Goal: Information Seeking & Learning: Check status

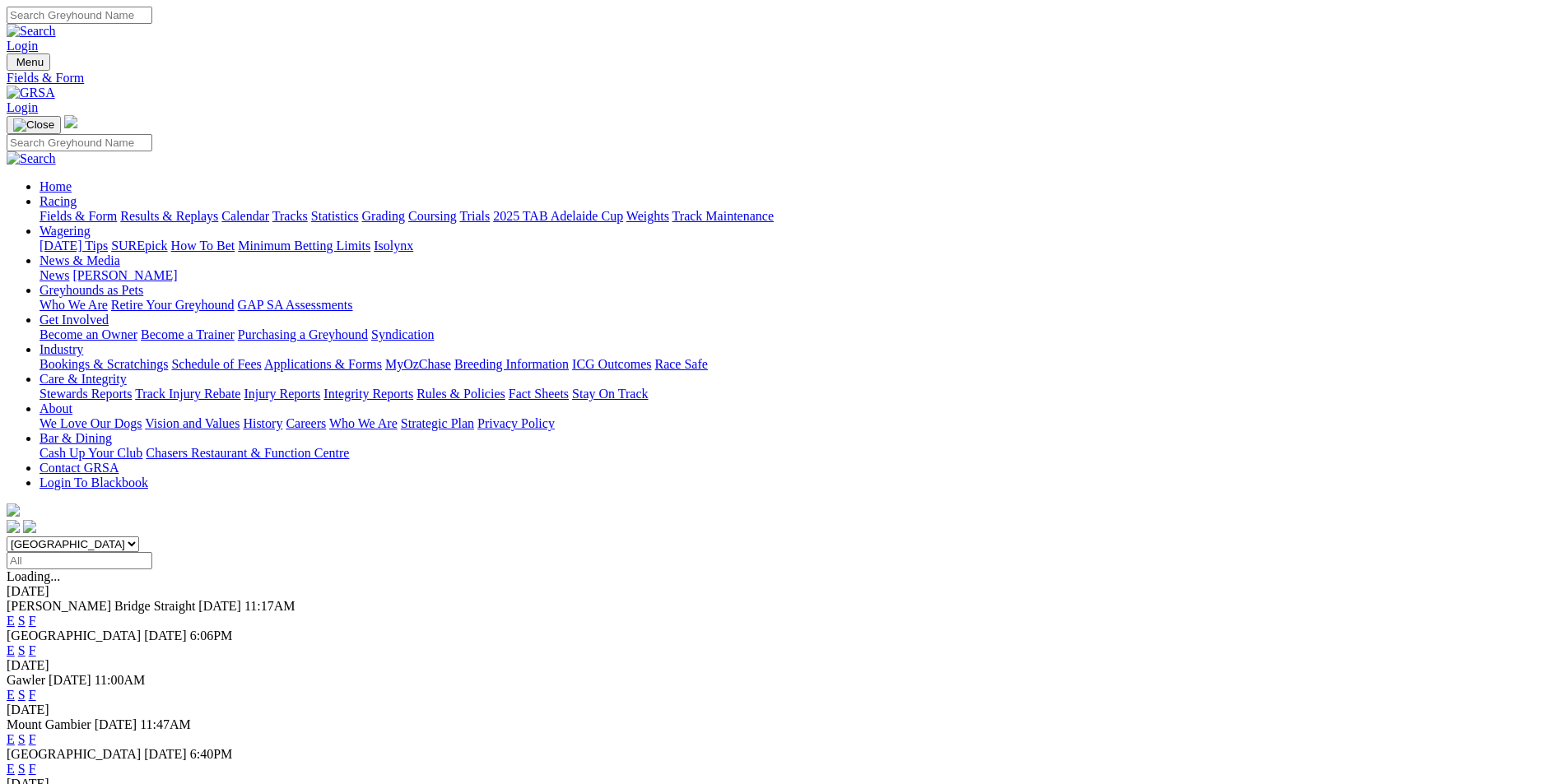
click at [139, 537] on select "South Australia New South Wales Northern Territory Queensland Tasmania Victoria…" at bounding box center [73, 545] width 133 height 16
select select "QLD"
click at [139, 537] on select "South Australia New South Wales Northern Territory Queensland Tasmania Victoria…" at bounding box center [73, 545] width 133 height 16
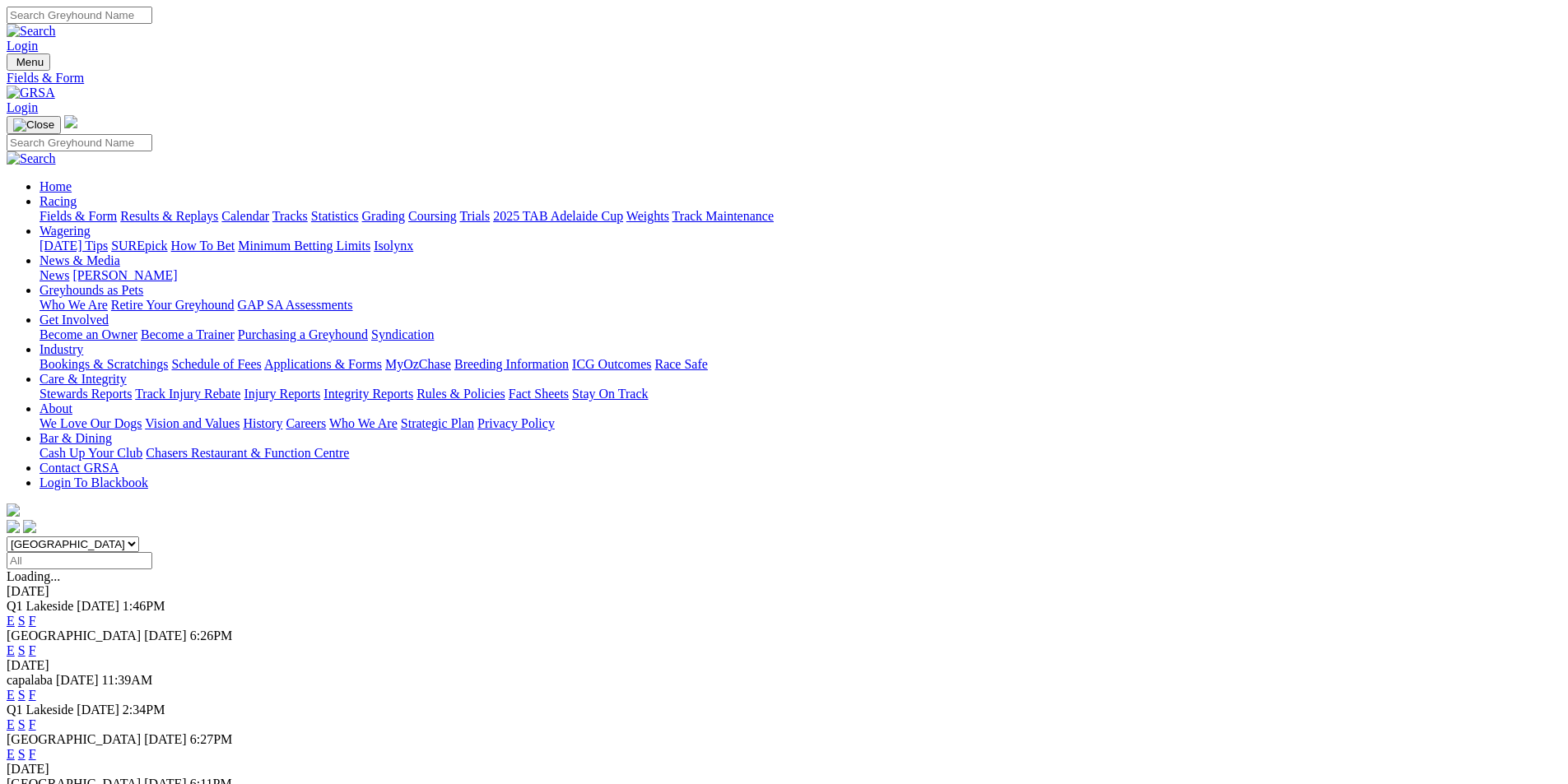
click at [218, 209] on link "Results & Replays" at bounding box center [168, 216] width 98 height 14
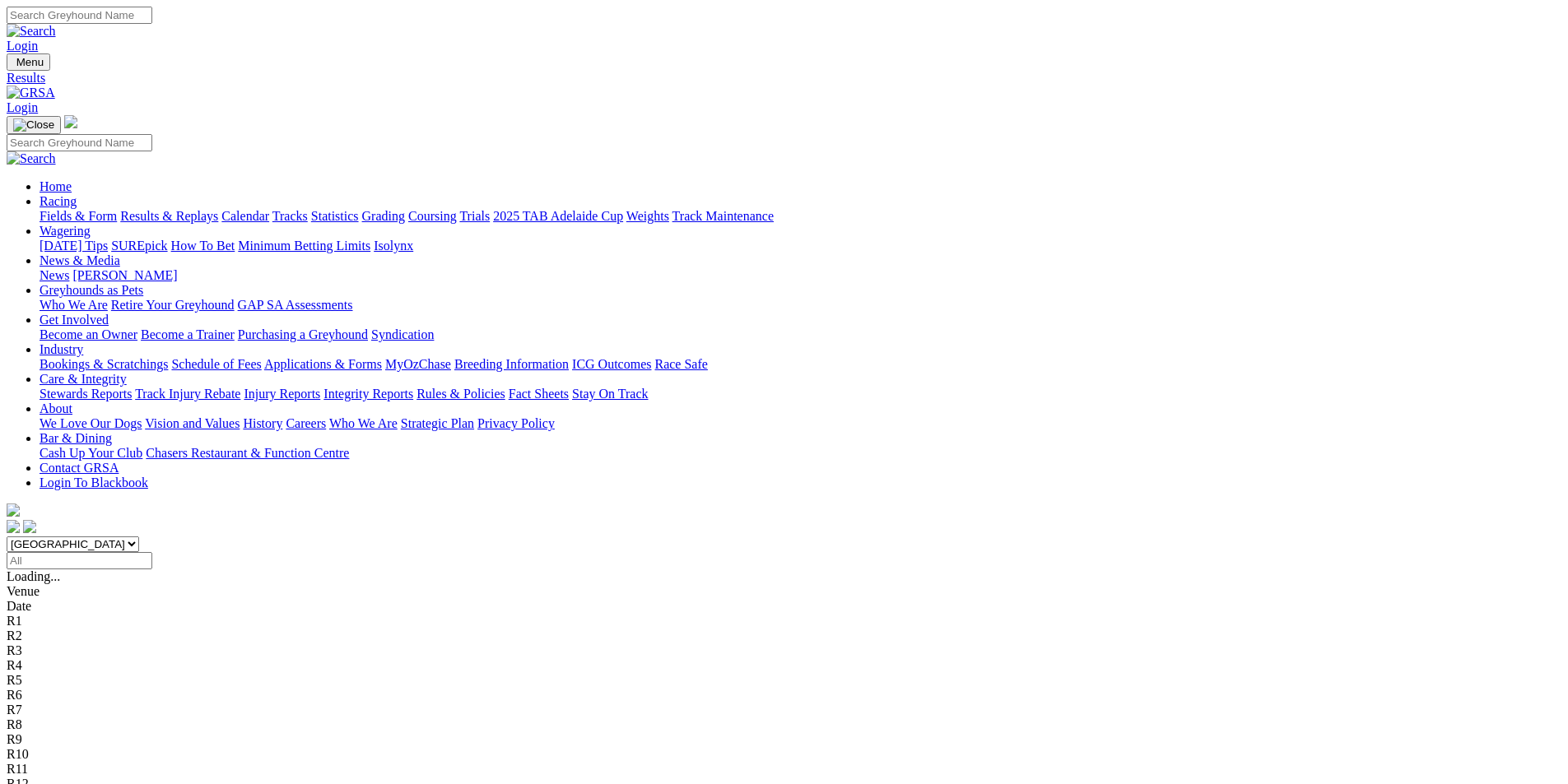
click at [139, 537] on select "[GEOGRAPHIC_DATA] [GEOGRAPHIC_DATA] [GEOGRAPHIC_DATA] [GEOGRAPHIC_DATA] [GEOGRA…" at bounding box center [73, 545] width 133 height 16
select select "QLD"
click at [139, 537] on select "[GEOGRAPHIC_DATA] [GEOGRAPHIC_DATA] [GEOGRAPHIC_DATA] [GEOGRAPHIC_DATA] [GEOGRA…" at bounding box center [73, 545] width 133 height 16
